Goal: Find specific page/section: Find specific page/section

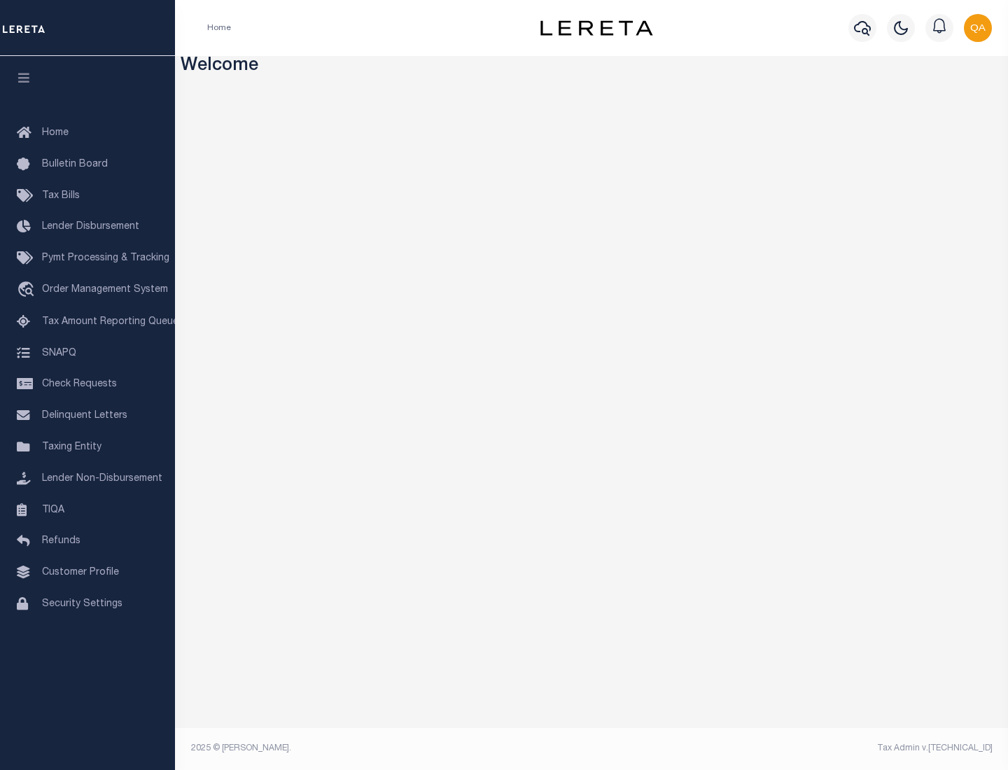
click at [88, 384] on span "Check Requests" at bounding box center [79, 384] width 75 height 10
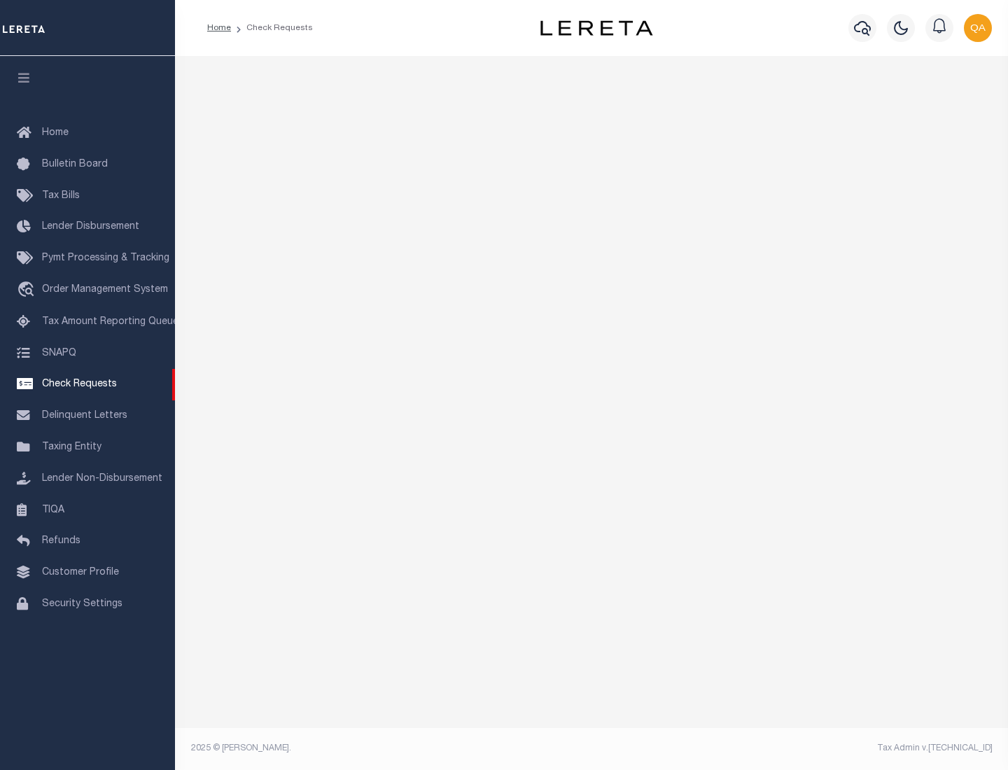
select select "50"
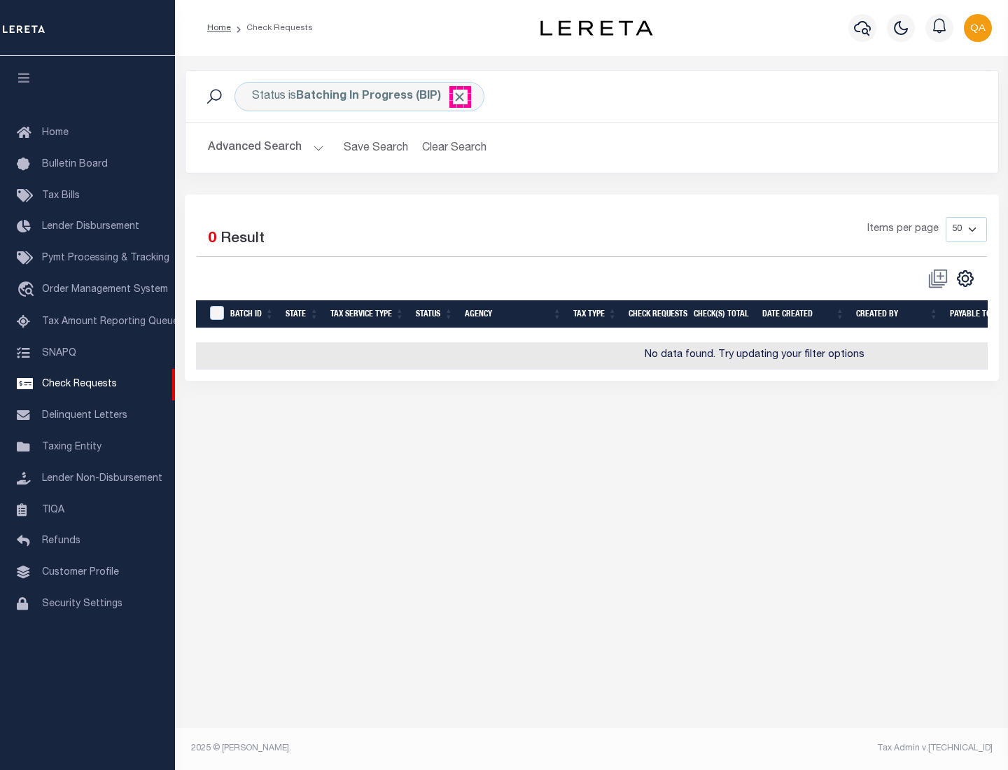
click at [460, 97] on span "Click to Remove" at bounding box center [459, 97] width 15 height 15
